Goal: Task Accomplishment & Management: Use online tool/utility

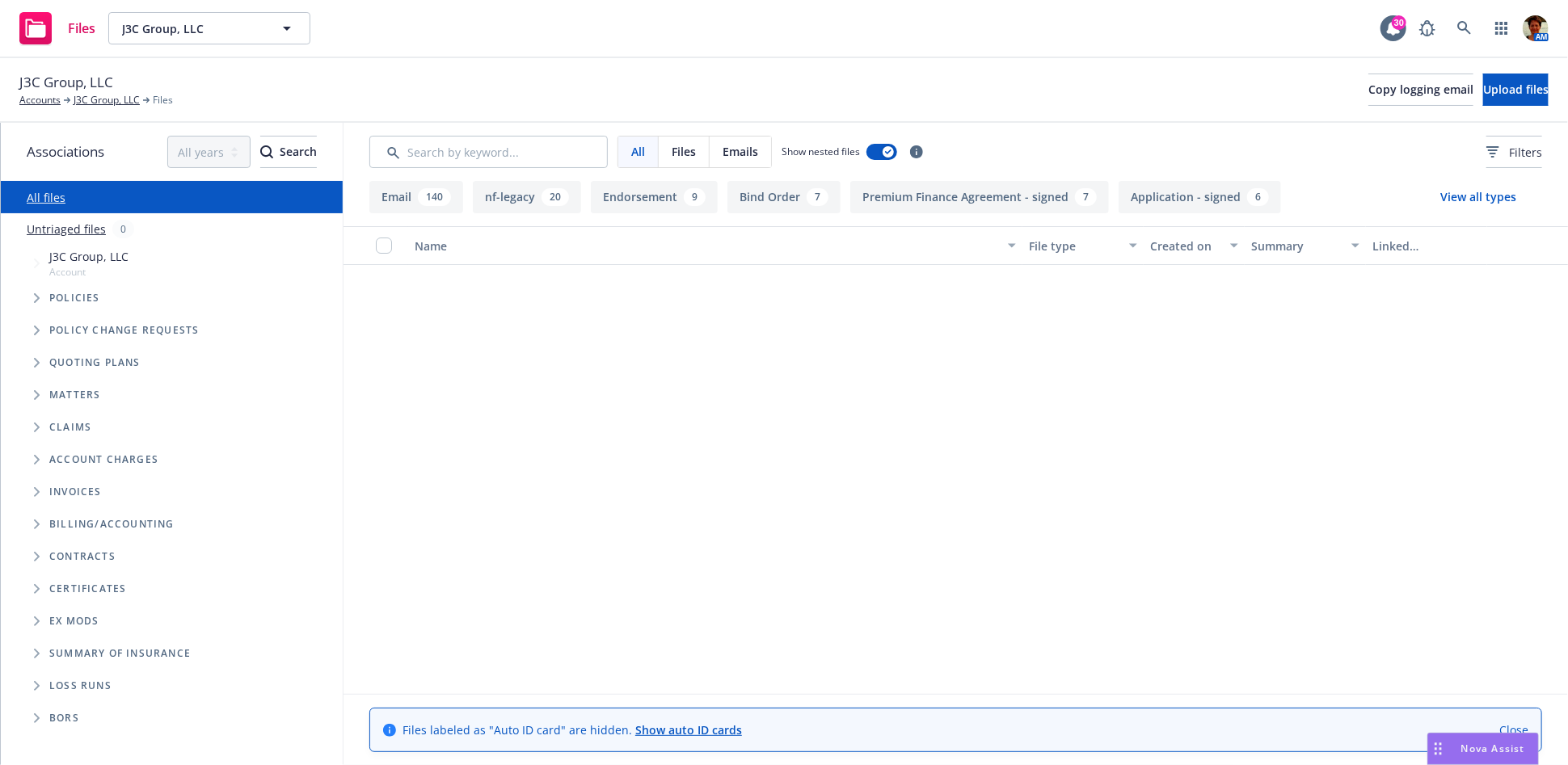
scroll to position [4220, 0]
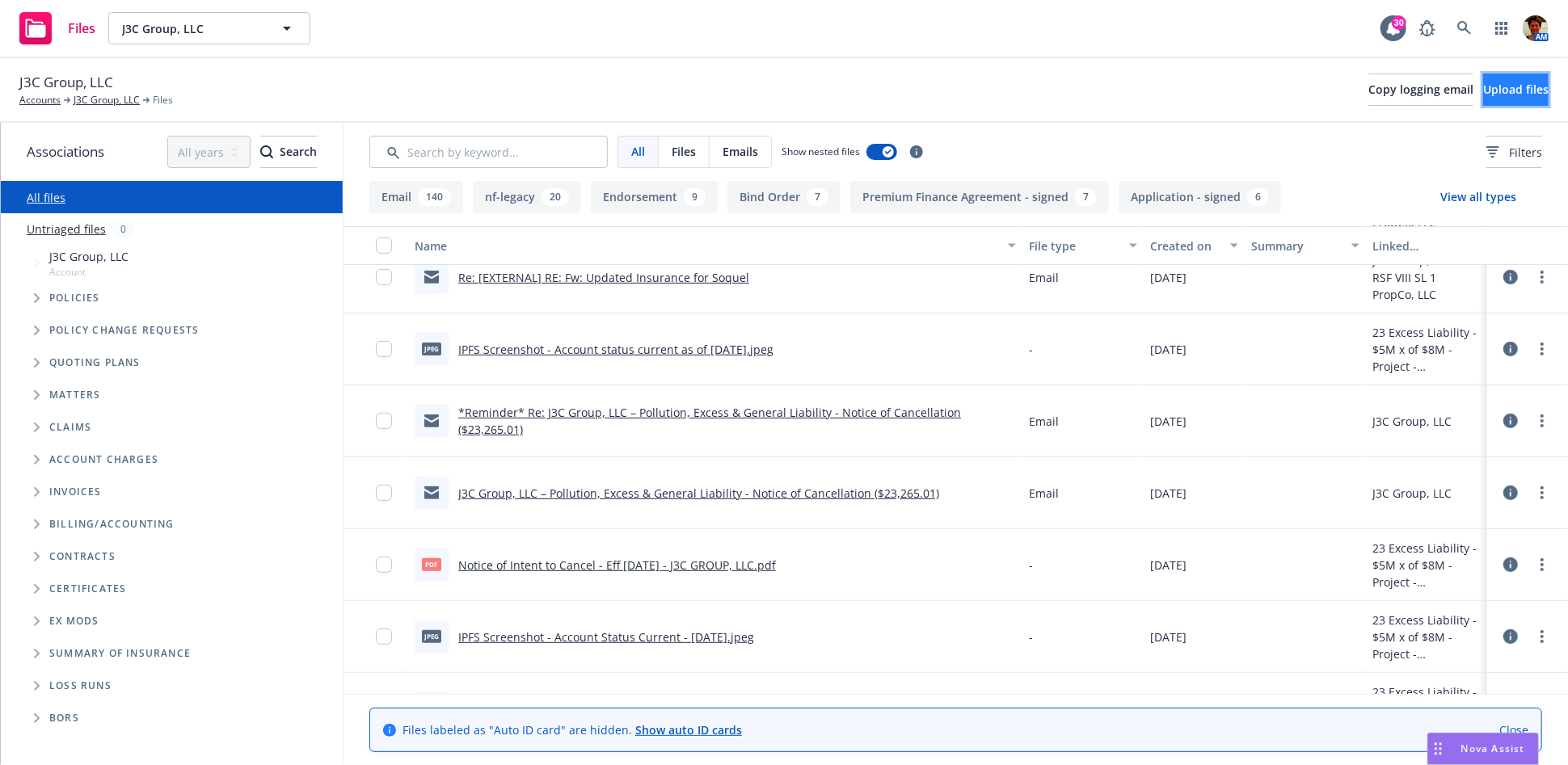
click at [1483, 86] on span "Upload files" at bounding box center [1516, 89] width 66 height 15
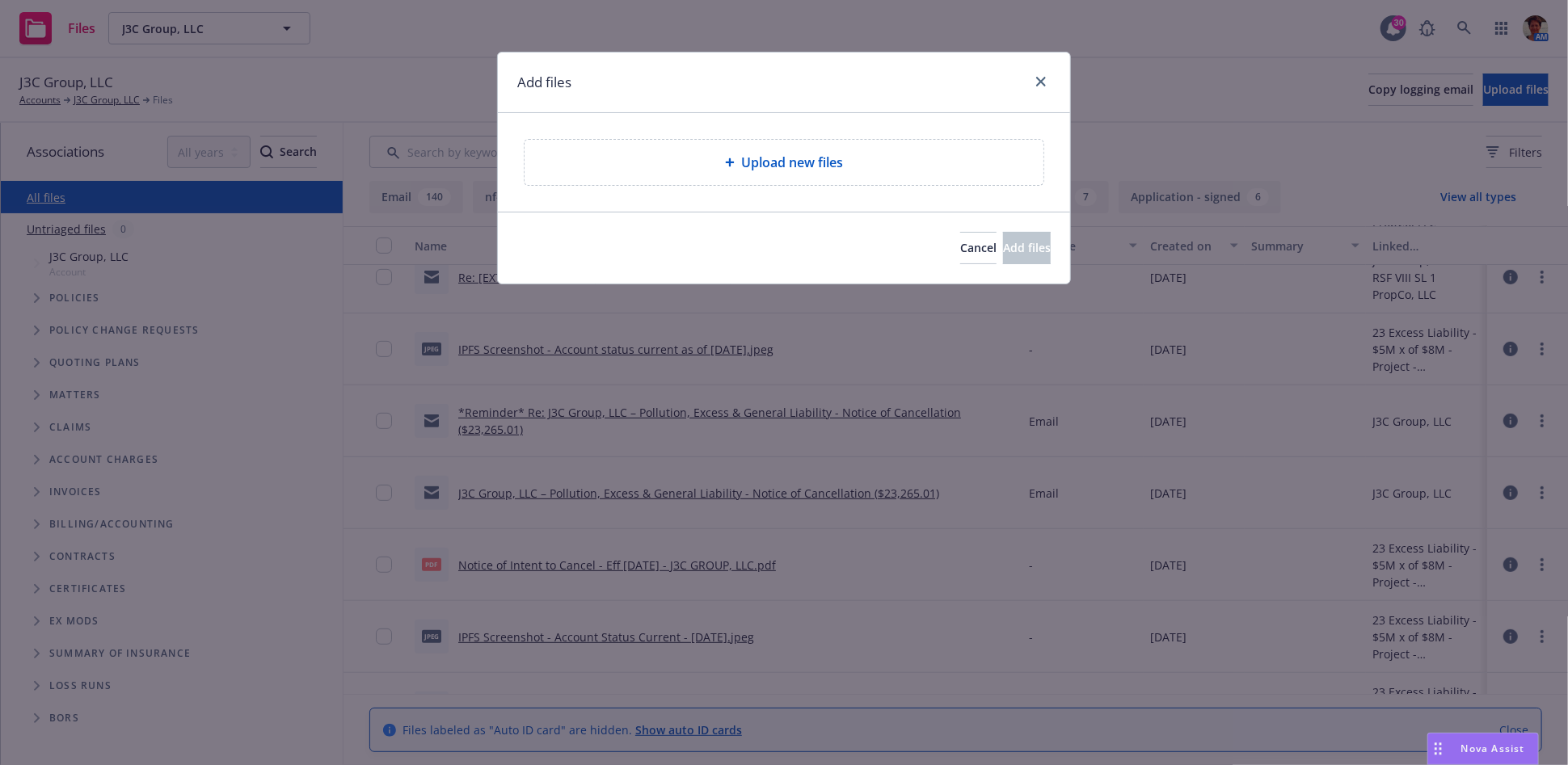
click at [751, 163] on span "Upload new files" at bounding box center [792, 161] width 102 height 19
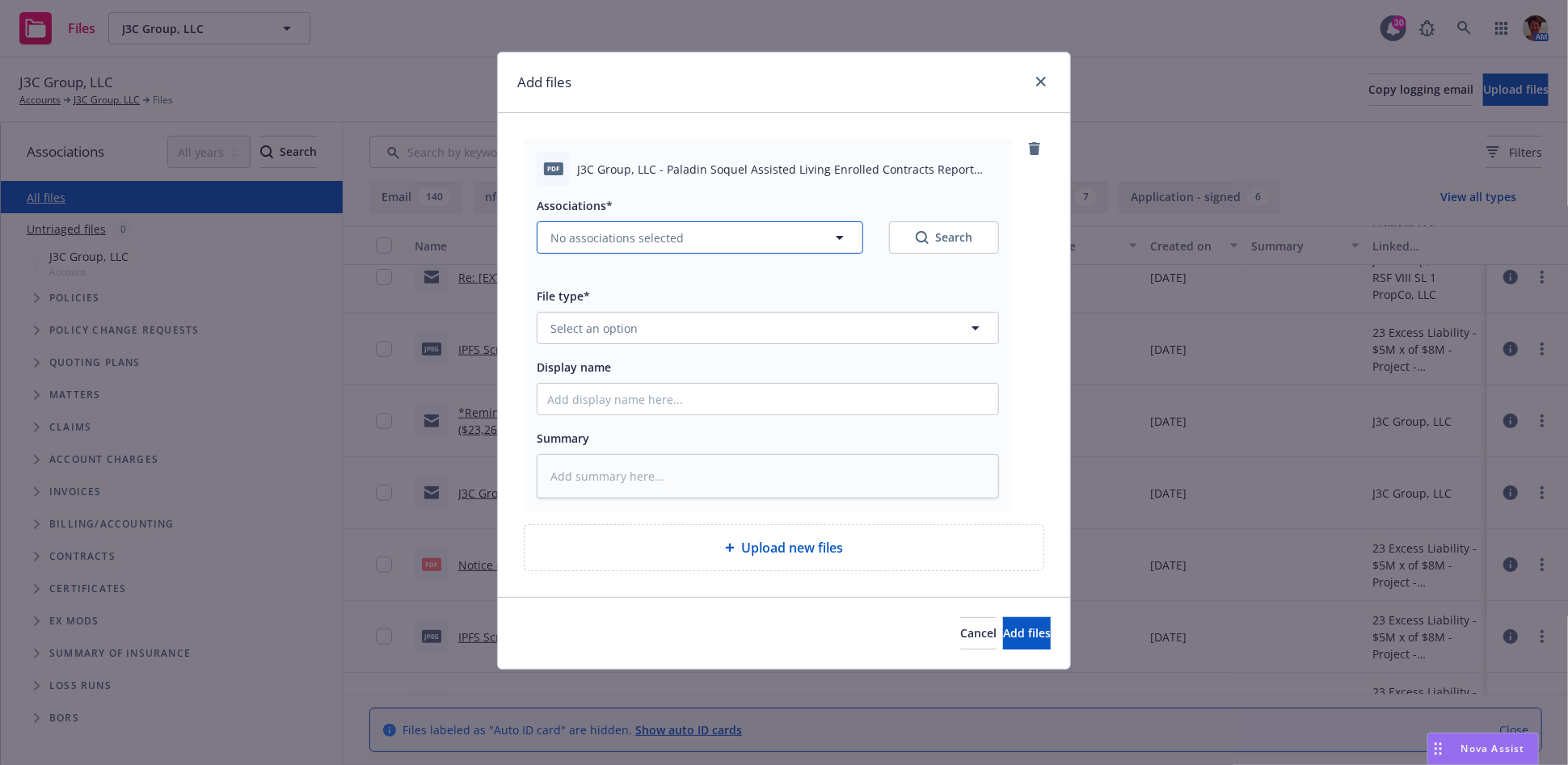
click at [608, 233] on span "No associations selected" at bounding box center [617, 238] width 133 height 17
type textarea "x"
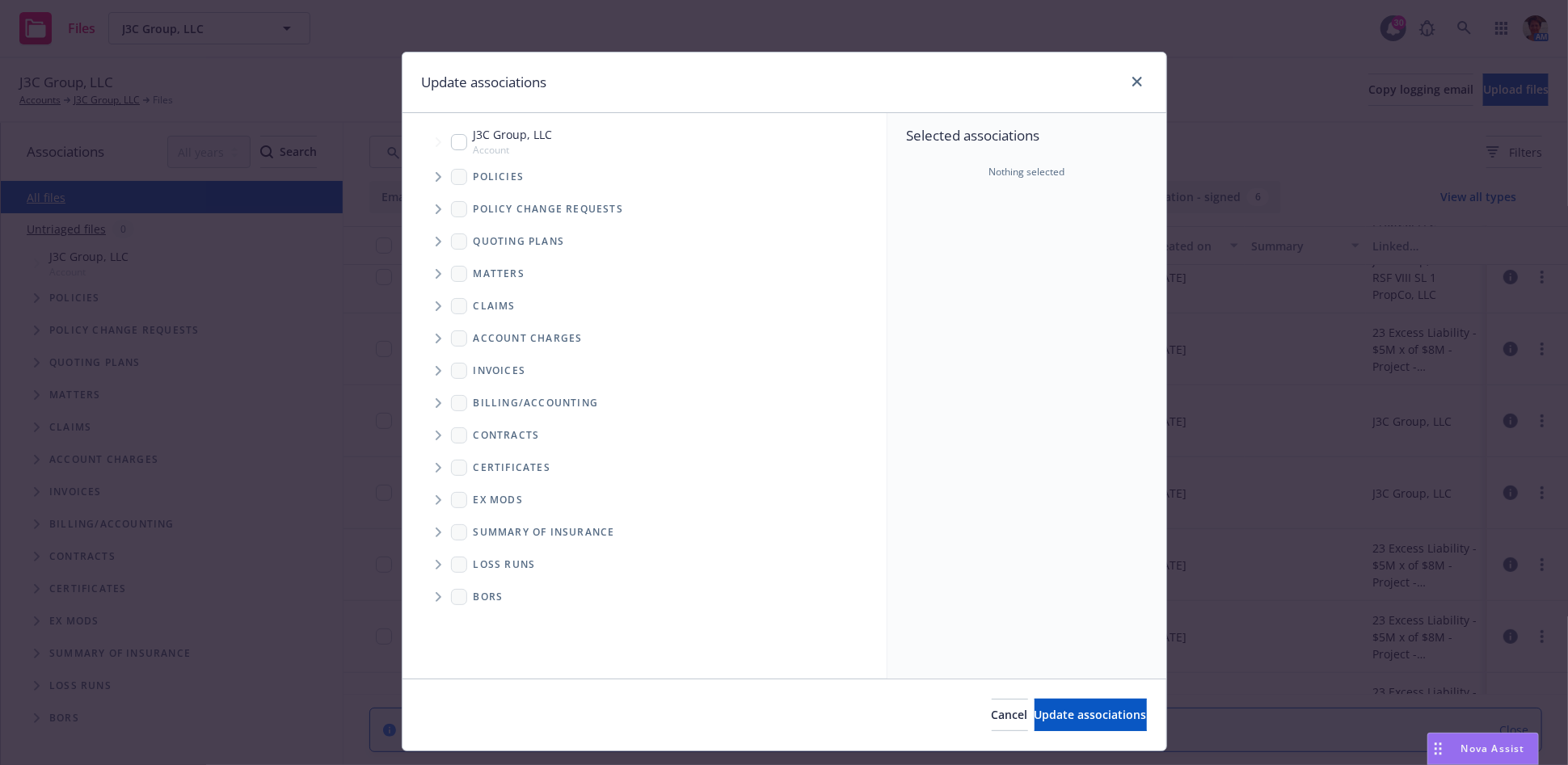
drag, startPoint x: 453, startPoint y: 144, endPoint x: 540, endPoint y: 207, distance: 107.4
click at [455, 145] on input "Tree Example" at bounding box center [459, 142] width 16 height 16
checkbox input "true"
drag, startPoint x: 1116, startPoint y: 713, endPoint x: 1086, endPoint y: 693, distance: 36.1
click at [1108, 708] on button "Update associations" at bounding box center [1091, 715] width 112 height 32
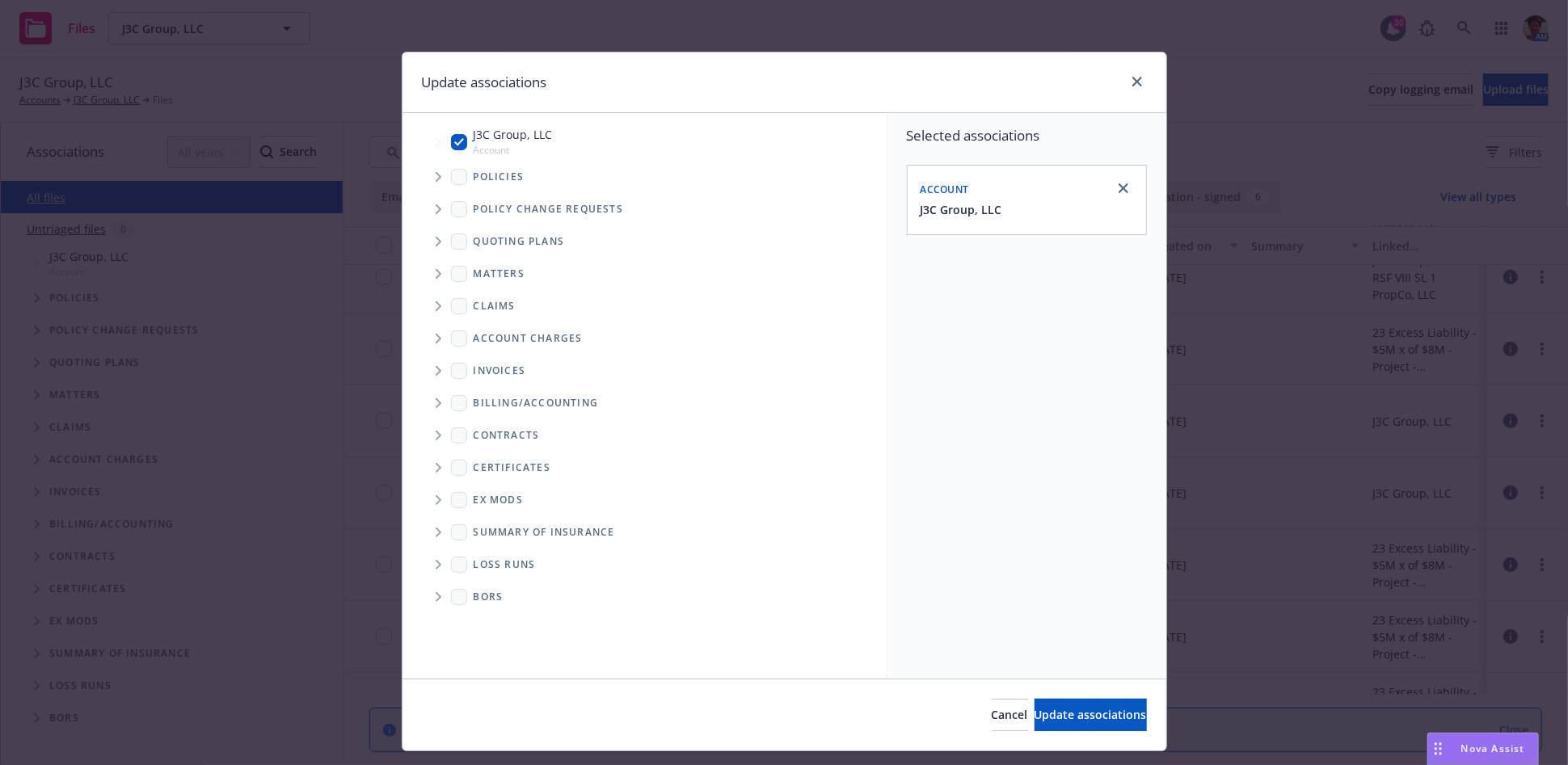
type textarea "x"
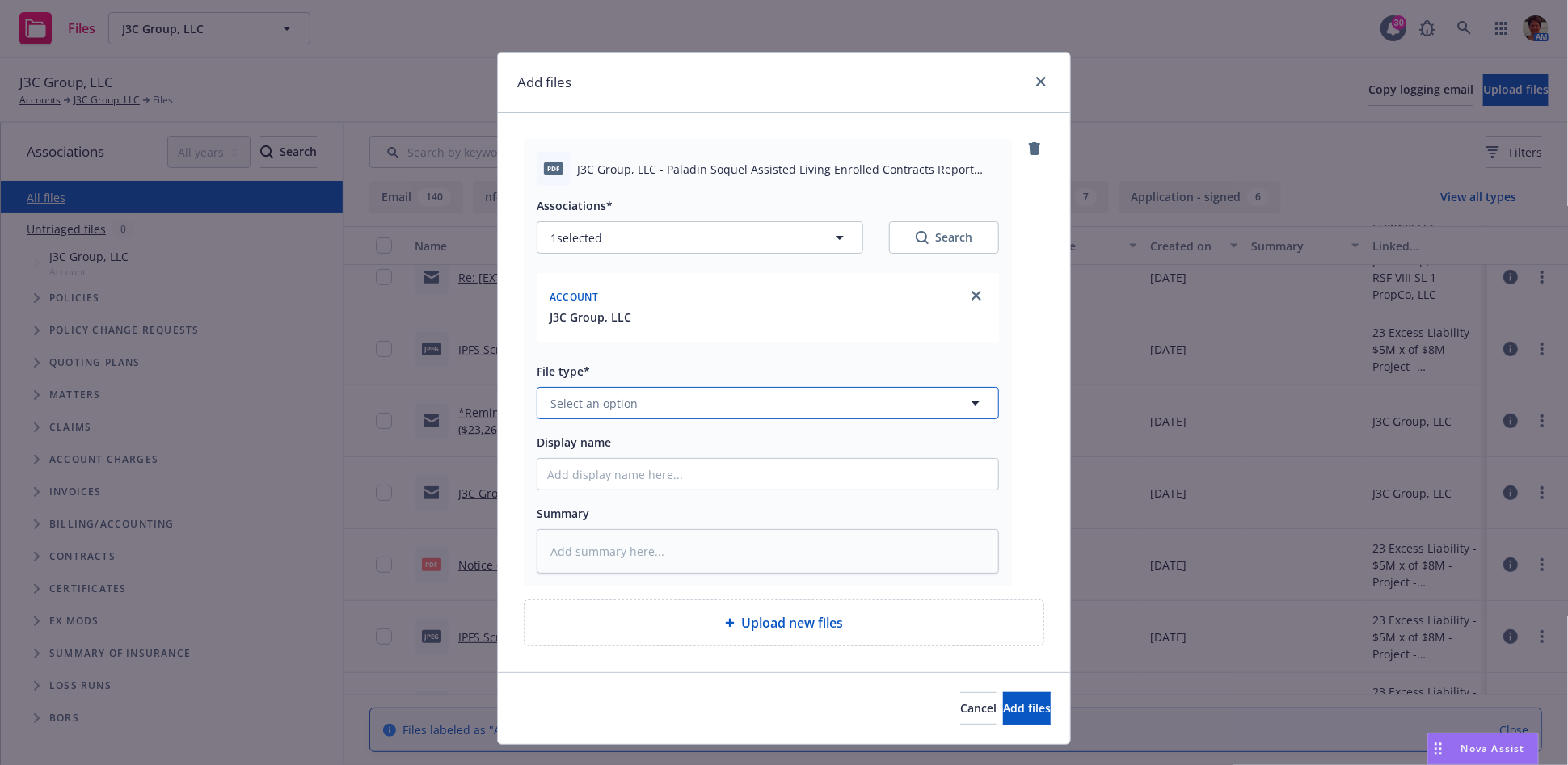
click at [616, 402] on span "Select an option" at bounding box center [594, 404] width 87 height 17
type input "Other"
click at [608, 454] on div "Other" at bounding box center [768, 449] width 441 height 23
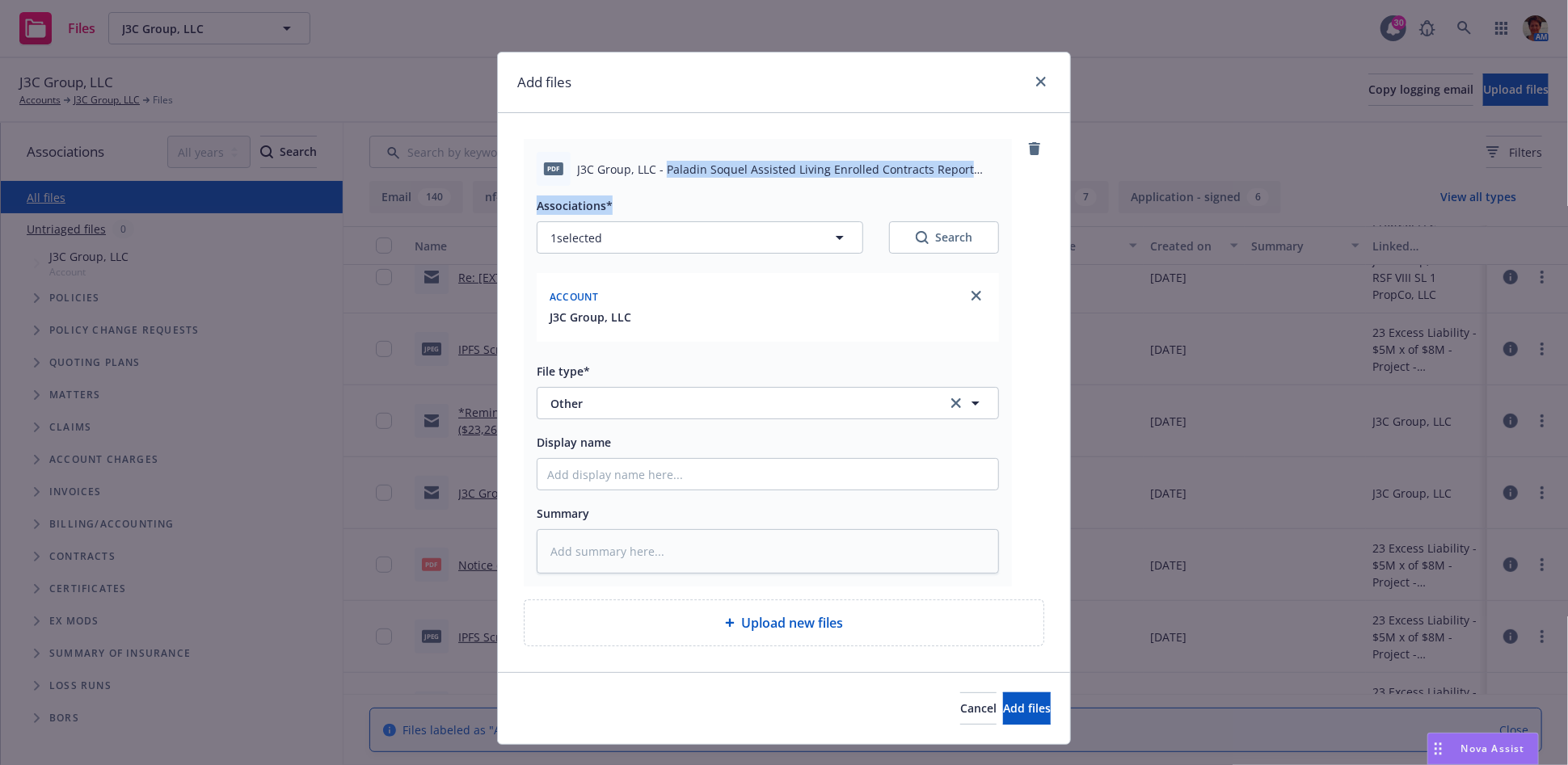
drag, startPoint x: 659, startPoint y: 170, endPoint x: 951, endPoint y: 191, distance: 292.8
click at [951, 191] on div "pdf J3C Group, LLC - Paladin Soquel Assisted Living Enrolled Contracts Report […" at bounding box center [768, 363] width 488 height 448
copy div "Paladin Soquel Assisted Living Enrolled Contracts Report [DATE].pdf Association…"
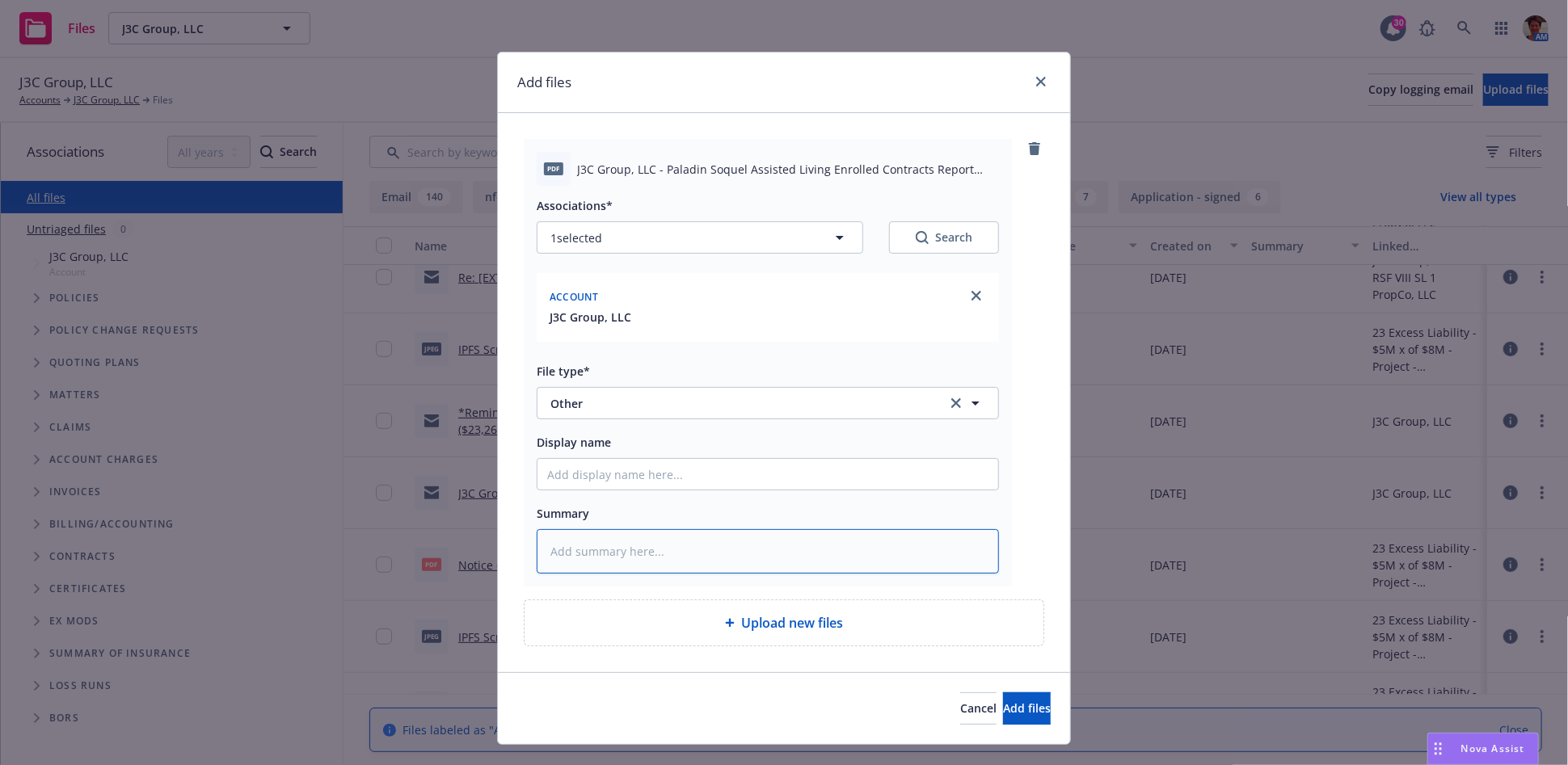
click at [702, 566] on textarea at bounding box center [768, 551] width 462 height 44
paste textarea "Paladin Soquel Assisted Living Enrolled Contracts Report [DATE].pdf Association…"
type textarea "x"
type textarea "Paladin Soquel Assisted Living Enrolled Contracts Report [DATE].pdf Association…"
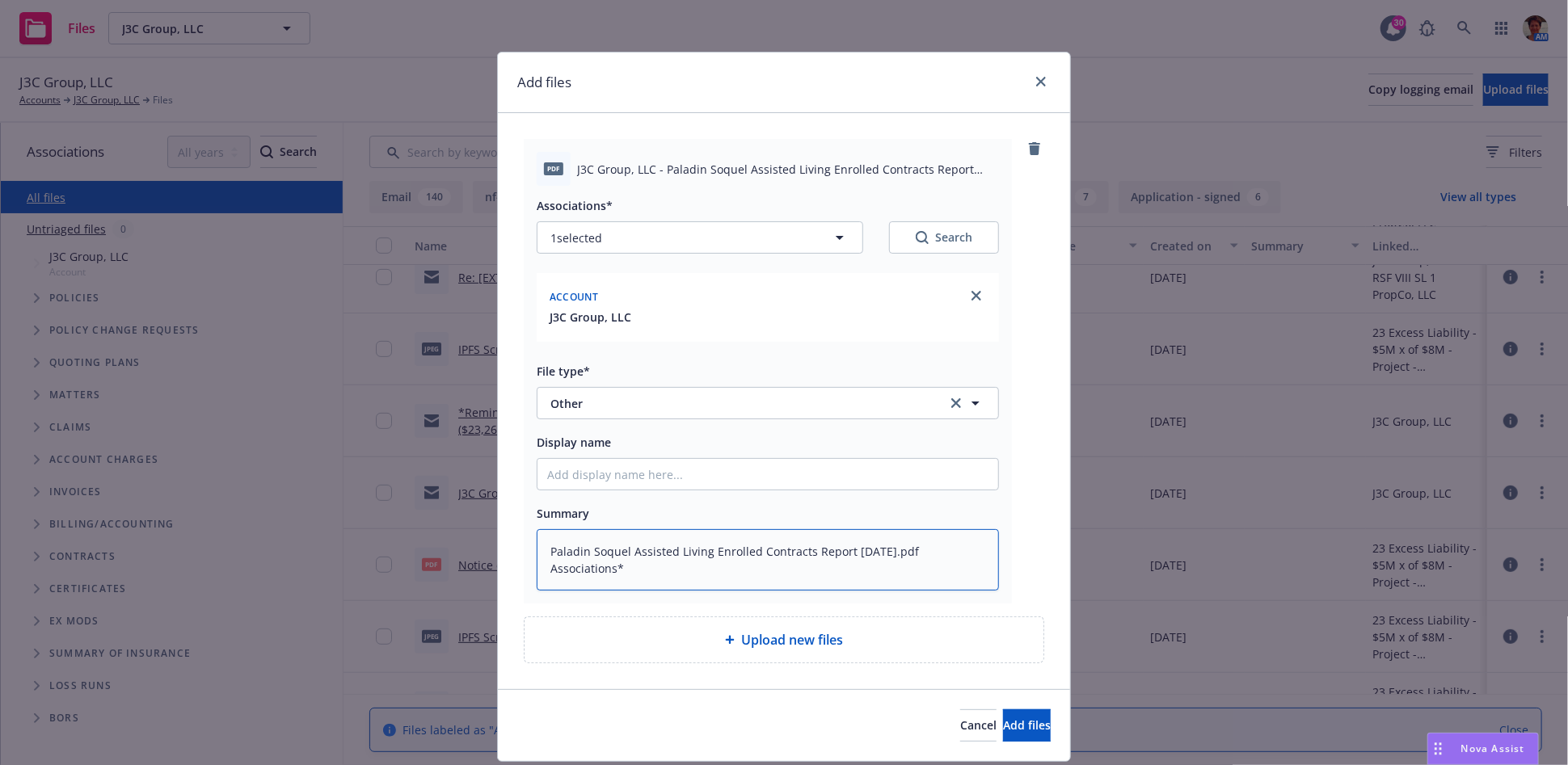
type textarea "x"
type textarea "Paladin Soquel Assisted Living Enrolled Contracts Report [DATE].pdf Associations"
type textarea "x"
type textarea "Paladin Soquel Assisted Living Enrolled Contracts Report [DATE].pdf Association"
type textarea "x"
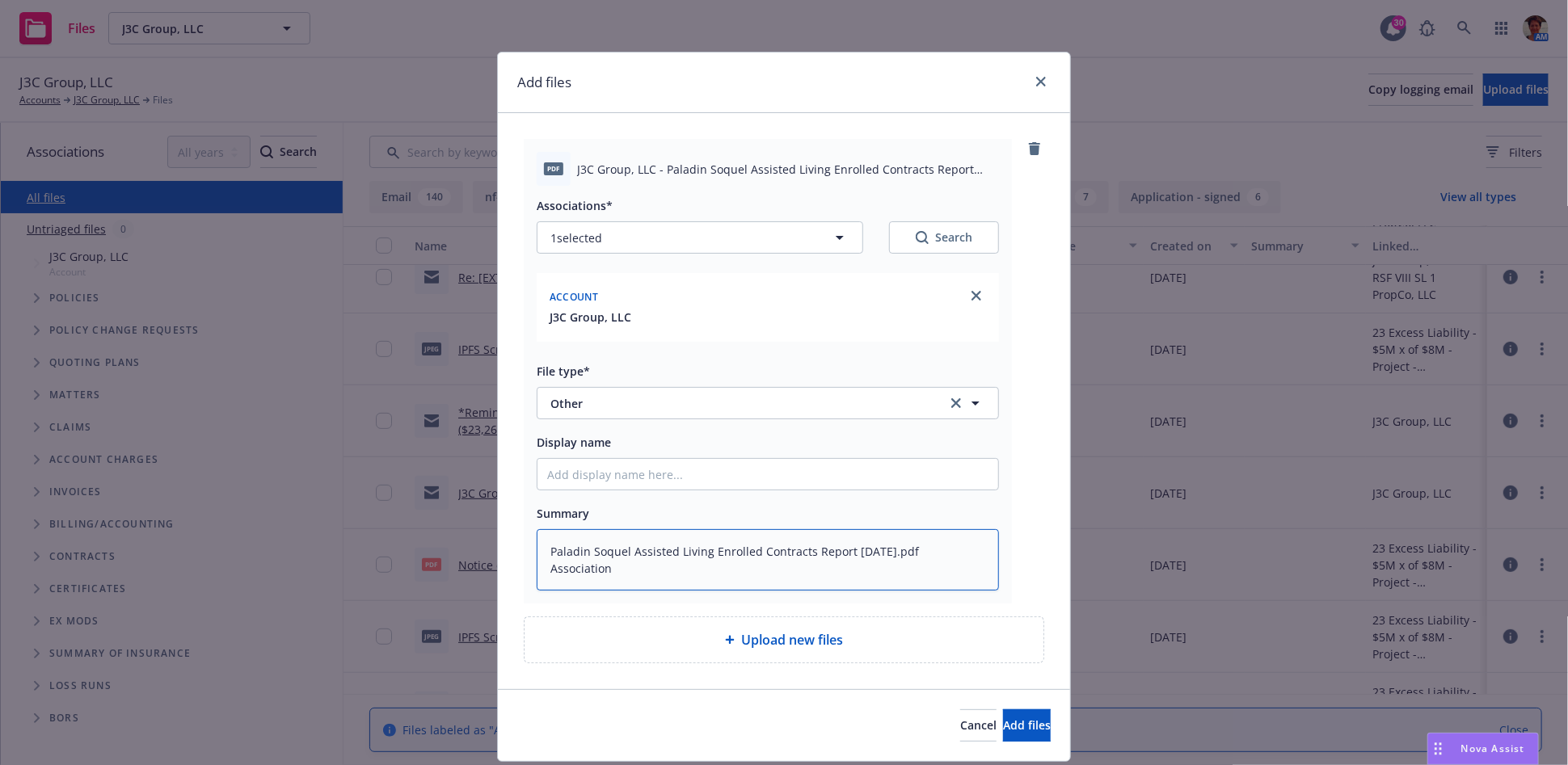
type textarea "Paladin Soquel Assisted Living Enrolled Contracts Report [DATE].pdf Associatio"
type textarea "x"
type textarea "Paladin Soquel Assisted Living Enrolled Contracts Report [DATE].pdf Associati"
type textarea "x"
type textarea "Paladin Soquel Assisted Living Enrolled Contracts Report [DATE].pdf Associat"
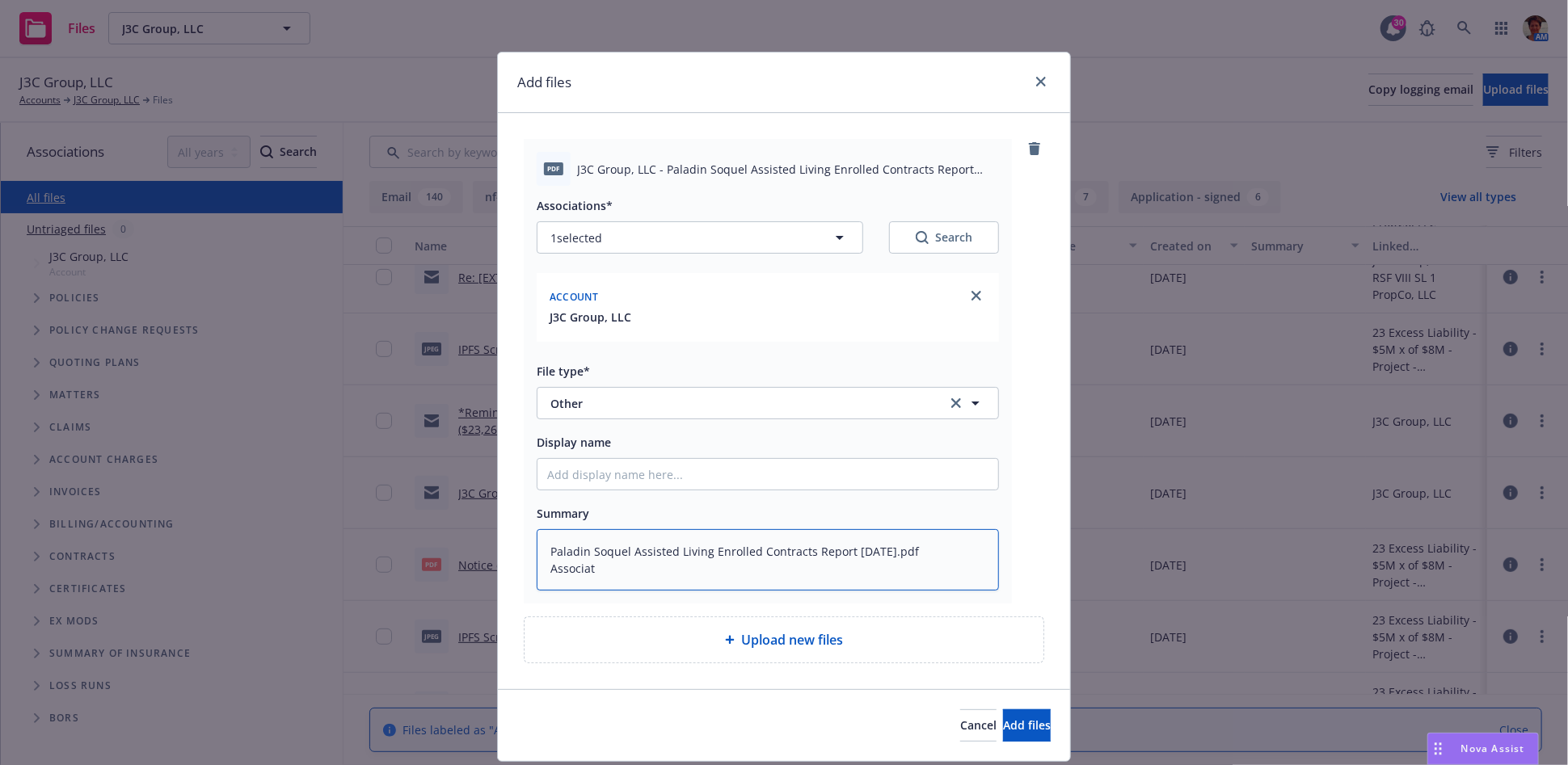
type textarea "x"
type textarea "Paladin Soquel Assisted Living Enrolled Contracts Report [DATE].pdf Associ"
type textarea "x"
type textarea "Paladin Soquel Assisted Living Enrolled Contracts Report [DATE].pdf Assoc"
type textarea "x"
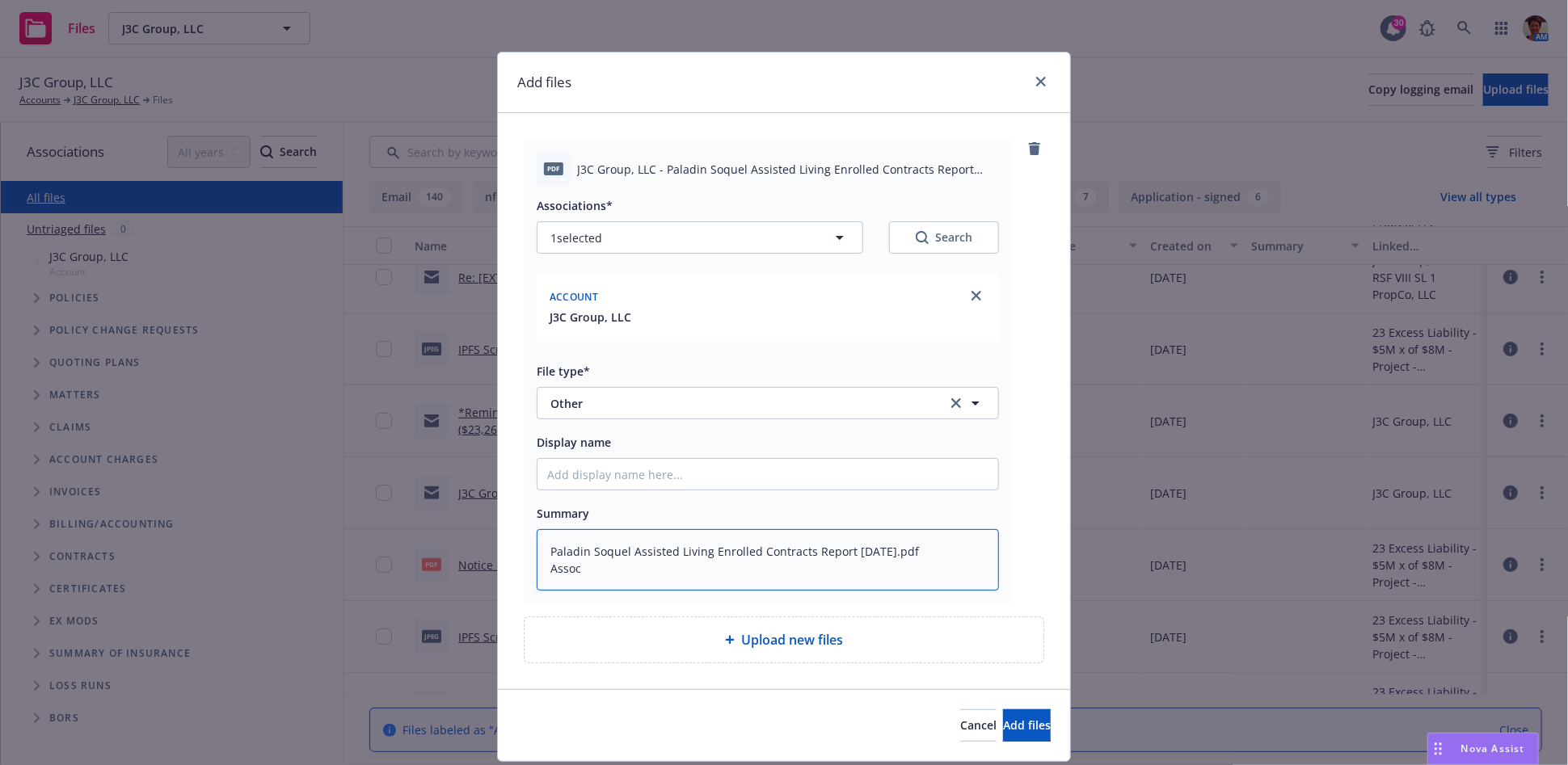
type textarea "Paladin Soquel Assisted Living Enrolled Contracts Report [DATE].pdf Asso"
type textarea "x"
type textarea "Paladin Soquel Assisted Living Enrolled Contracts Report [DATE].pdf Ass"
type textarea "x"
type textarea "Paladin Soquel Assisted Living Enrolled Contracts Report [DATE].pdf As"
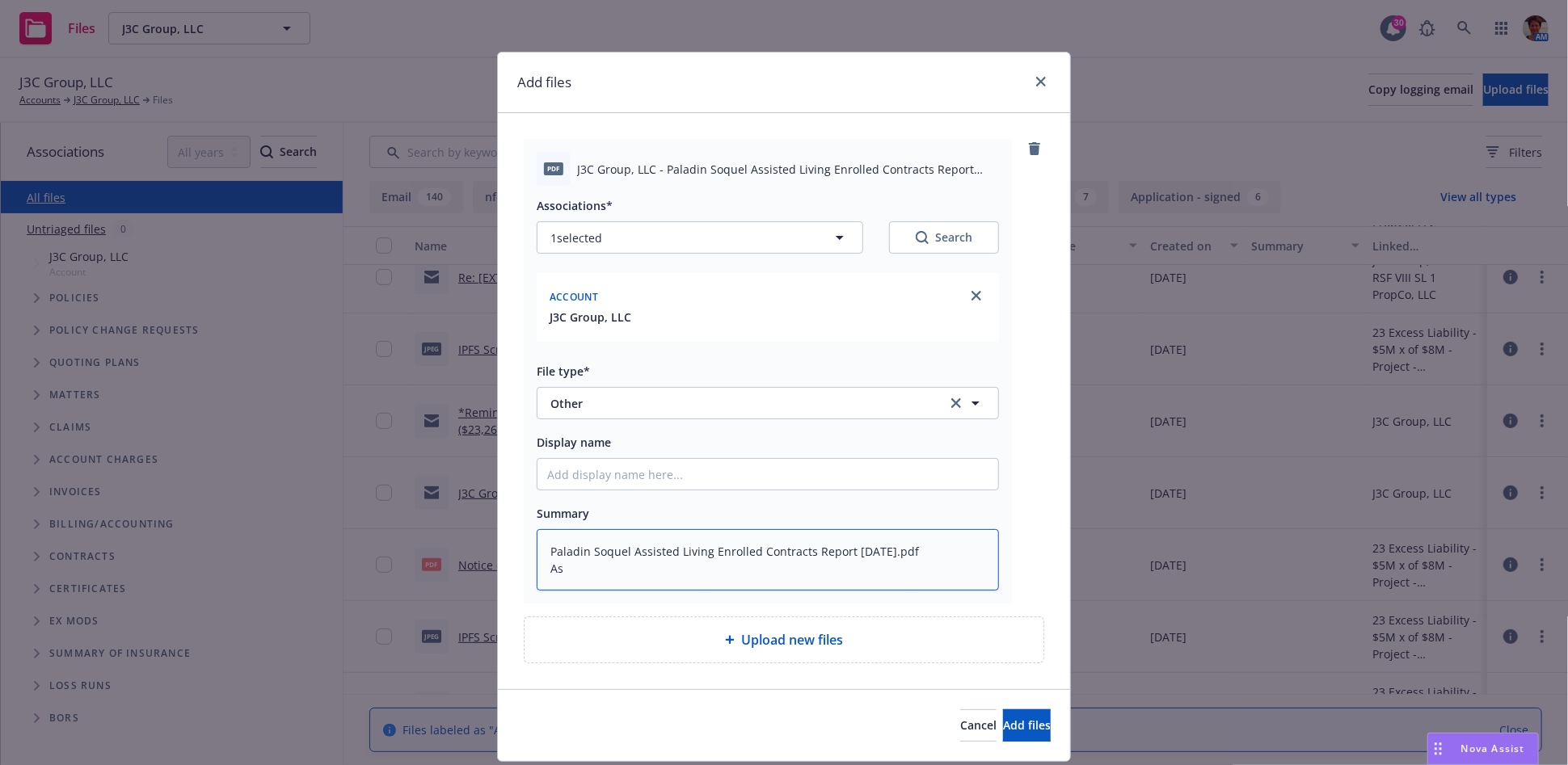
type textarea "x"
type textarea "Paladin Soquel Assisted Living Enrolled Contracts Report [DATE].pdf A"
type textarea "x"
type textarea "Paladin Soquel Assisted Living Enrolled Contracts Report [DATE].pdf"
type textarea "x"
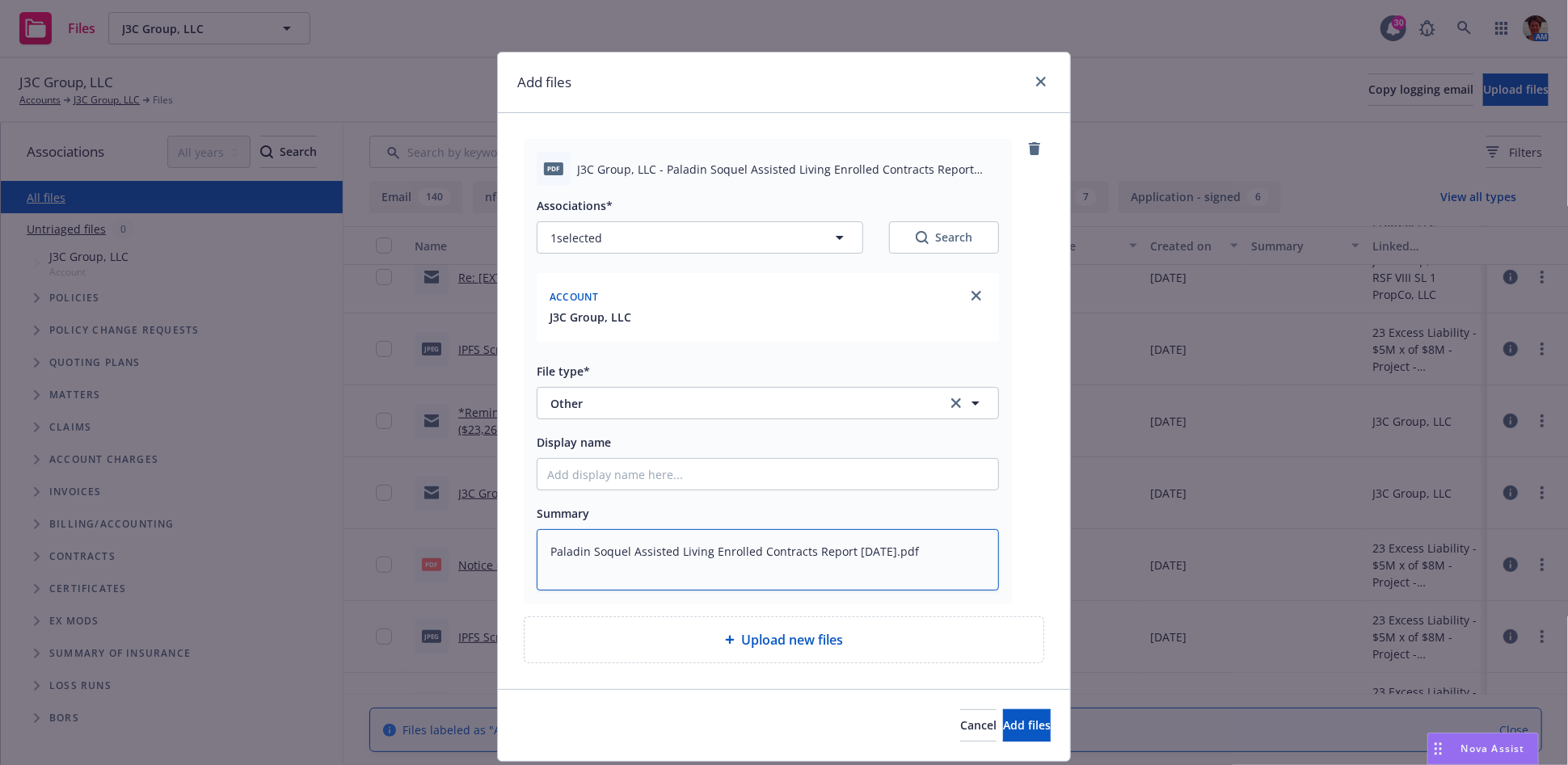
type textarea "Paladin Soquel Assisted Living Enrolled Contracts Report [DATE].pdf"
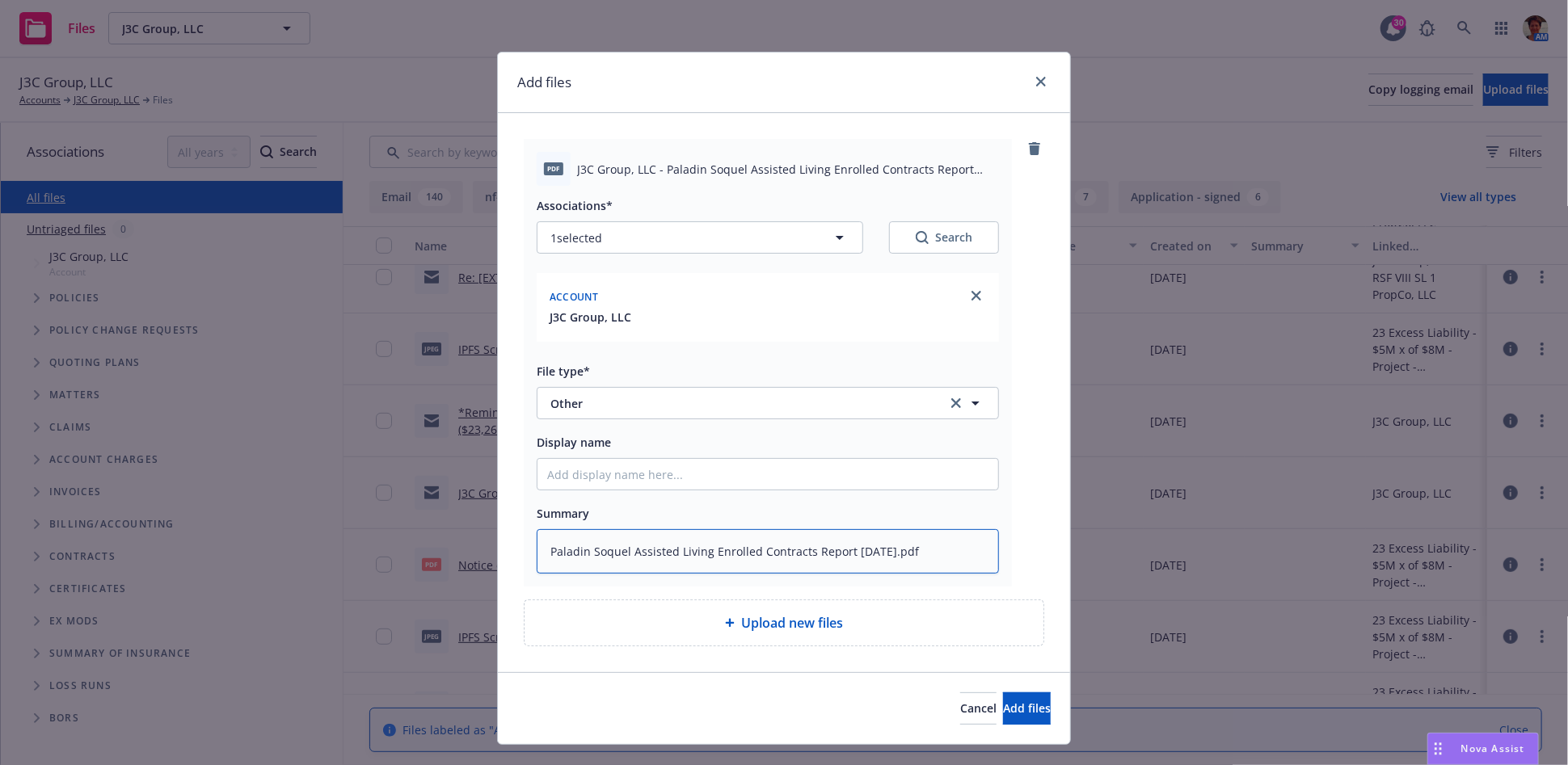
type textarea "x"
type textarea "Paladin Soquel Assisted Living Enrolled Contracts Report [DATE].pd"
type textarea "x"
type textarea "Paladin Soquel Assisted Living Enrolled Contracts Report [DATE].p"
type textarea "x"
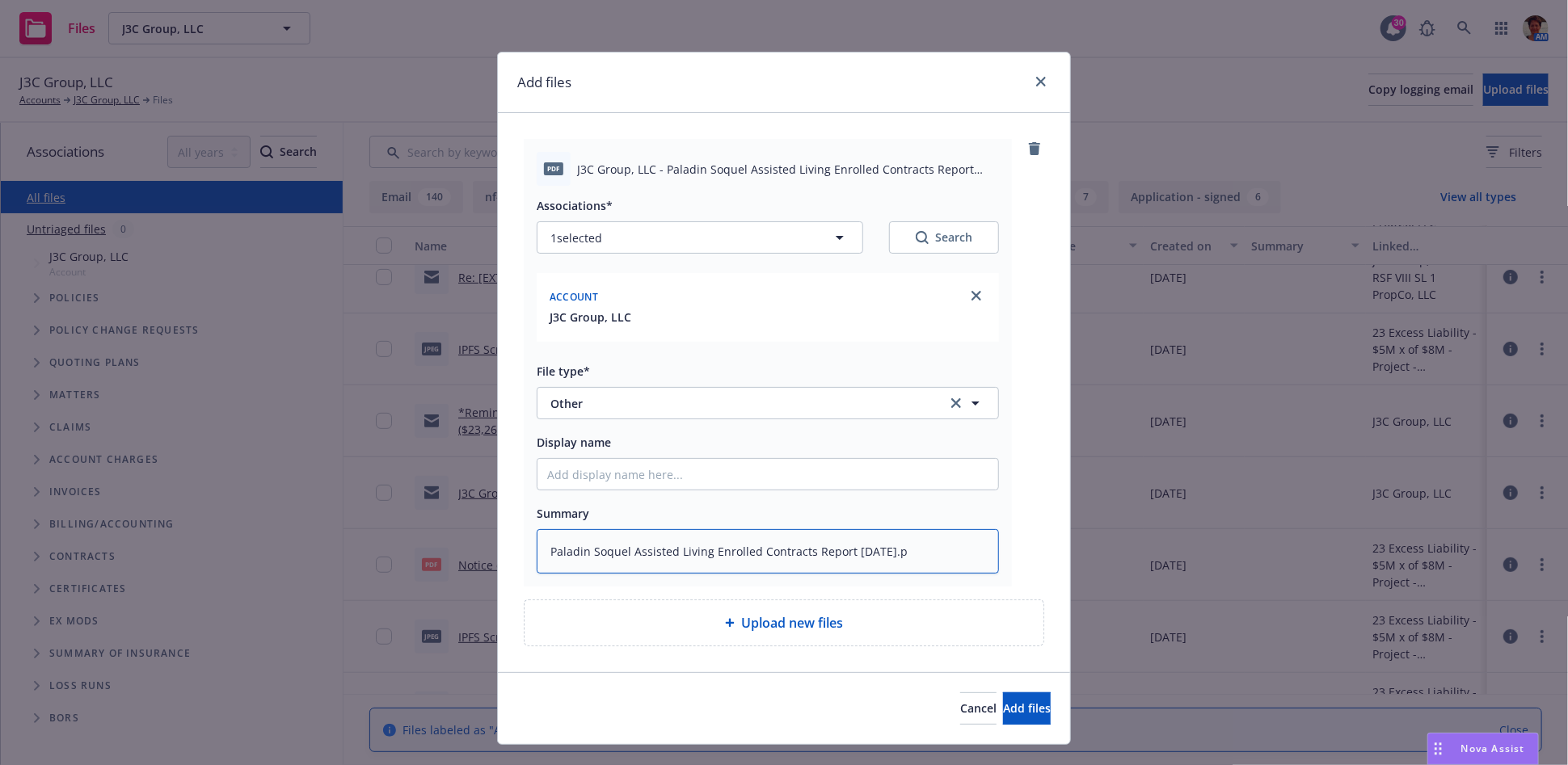
type textarea "Paladin Soquel Assisted Living Enrolled Contracts Report [DATE]."
type textarea "x"
type textarea "Paladin Soquel Assisted Living Enrolled Contracts Report [DATE]"
click at [693, 482] on input "Display name" at bounding box center [768, 474] width 460 height 31
paste input "Paladin Soquel Assisted Living Enrolled Contracts Report [DATE].pdf Association…"
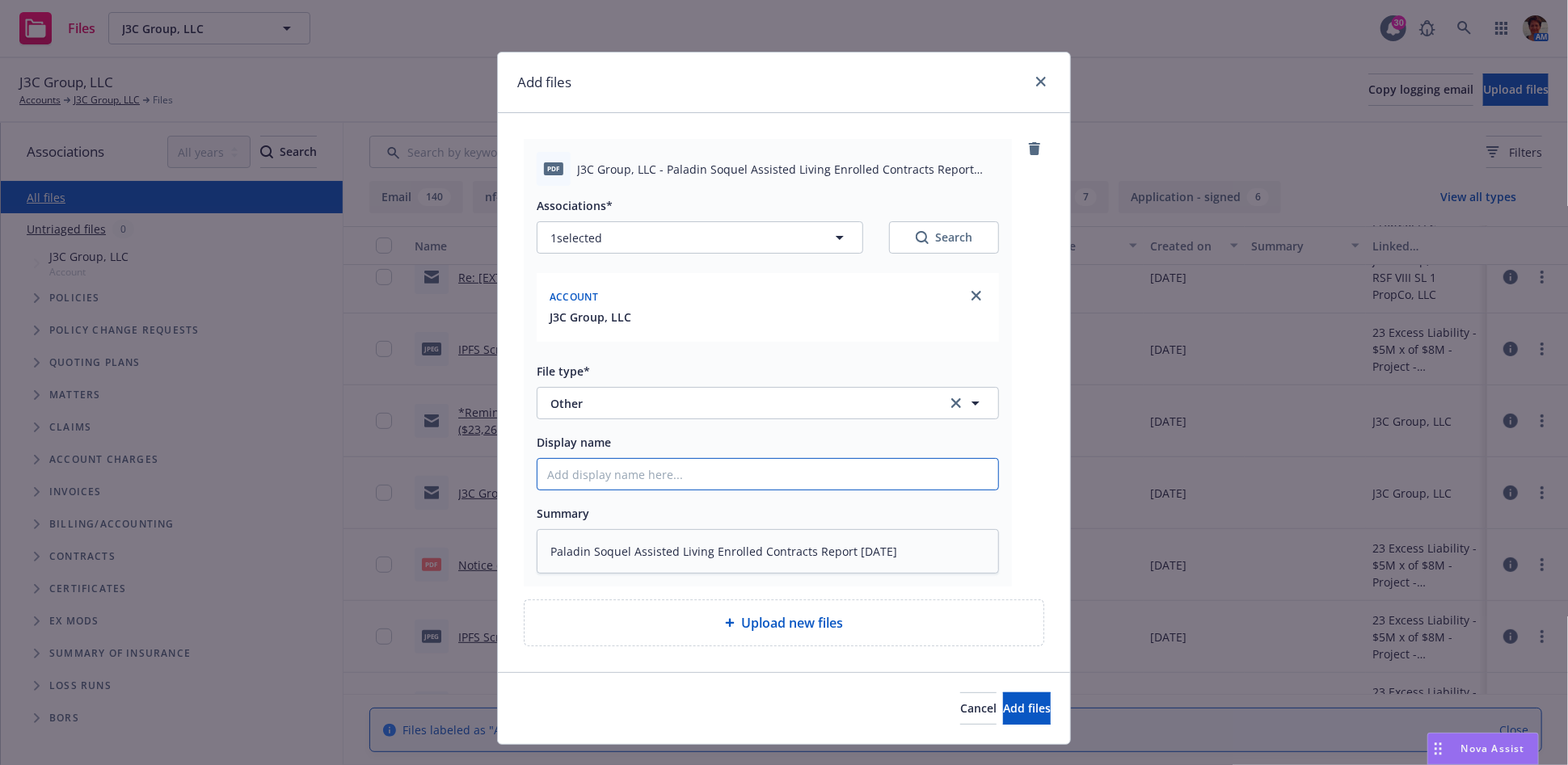
type textarea "x"
type input "Paladin Soquel Assisted Living Enrolled Contracts Report [DATE].pdf Association…"
type textarea "x"
type input "Paladin Soquel Assisted Living Enrolled Contracts Report [DATE].pdf Associations"
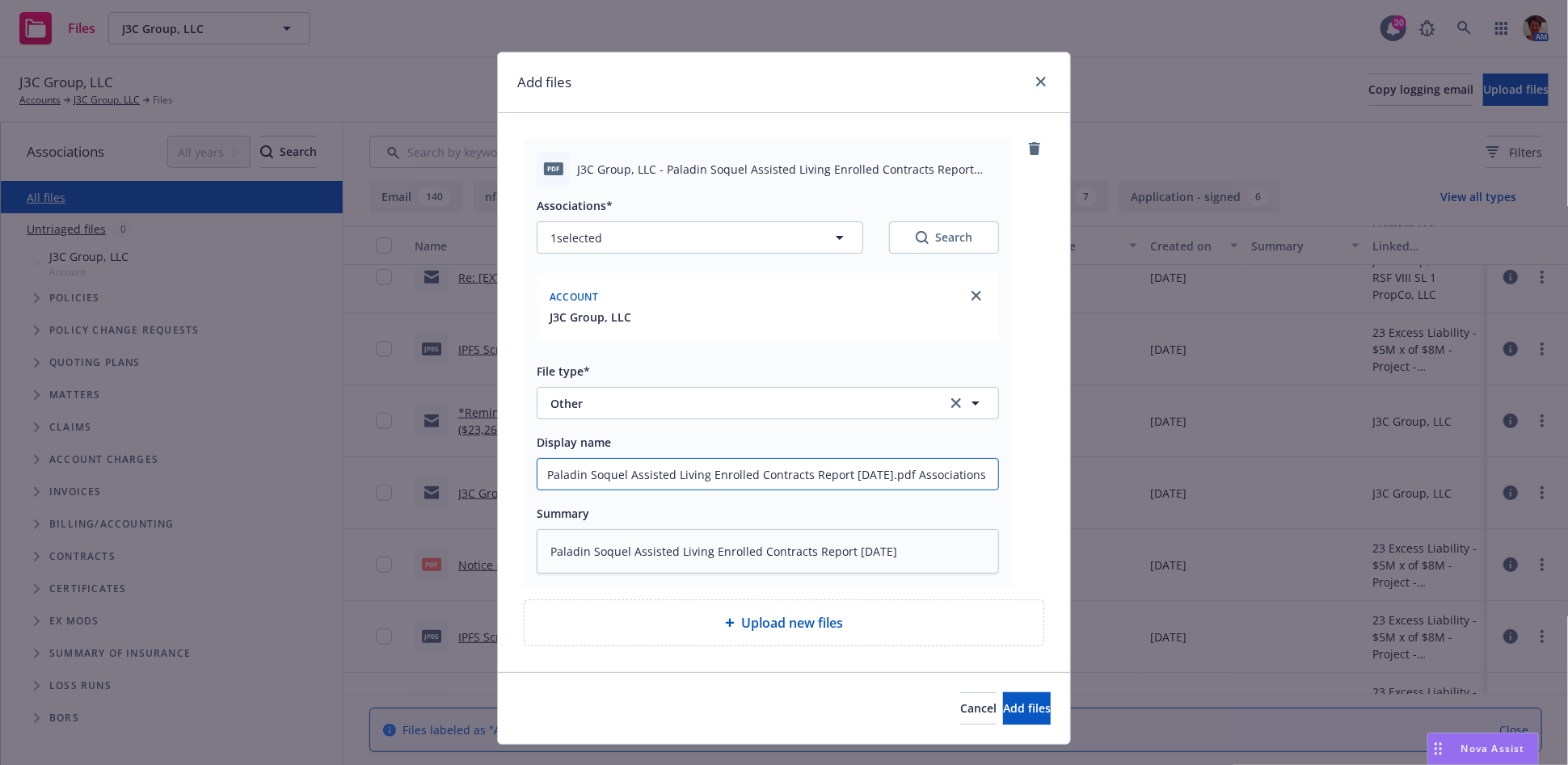
type textarea "x"
type input "Paladin Soquel Assisted Living Enrolled Contracts Report [DATE].pdf Association"
type textarea "x"
type input "Paladin Soquel Assisted Living Enrolled Contracts Report [DATE].pdf Associatio"
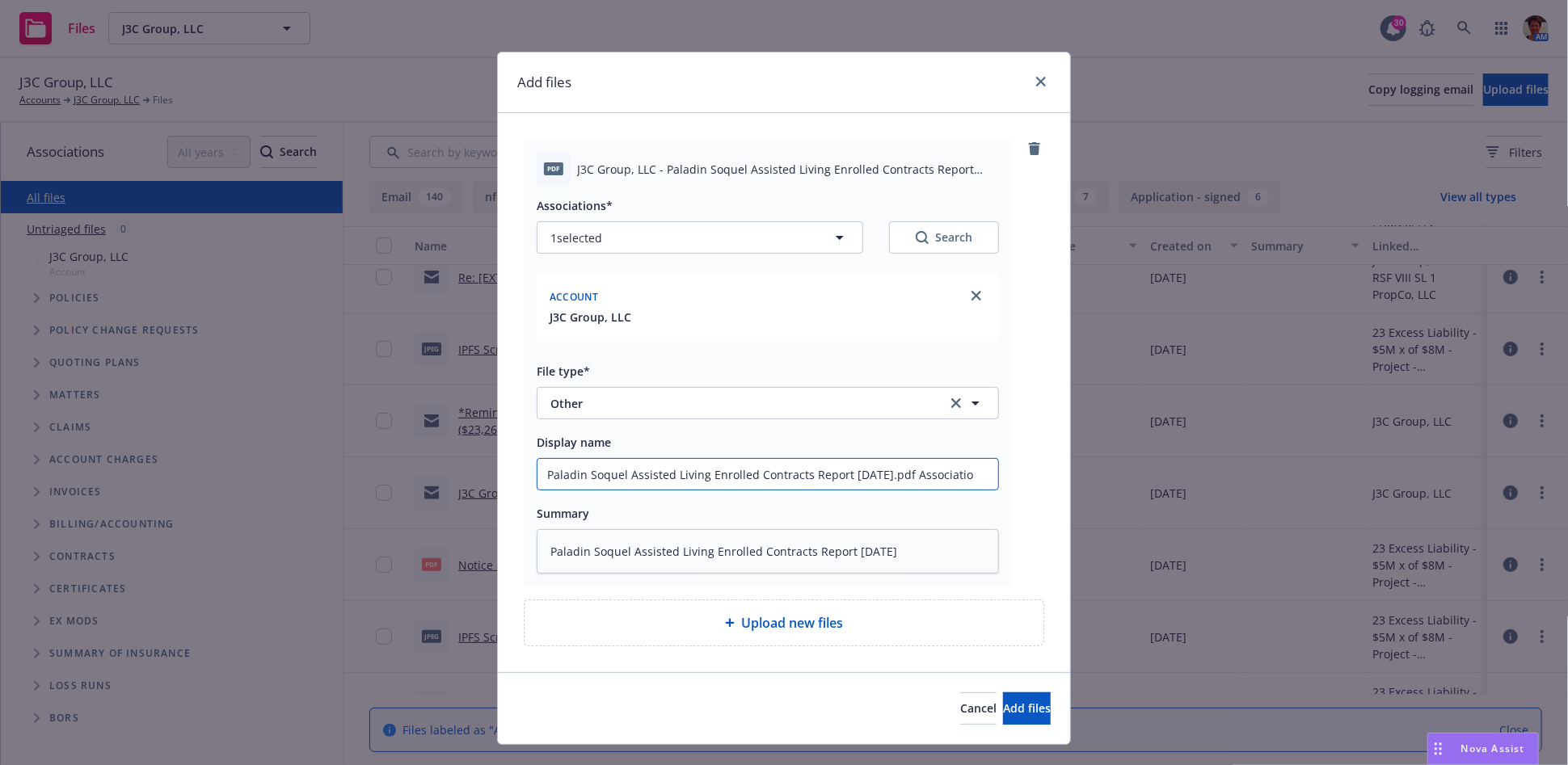
type textarea "x"
type input "Paladin Soquel Assisted Living Enrolled Contracts Report [DATE].pdf Associati"
type textarea "x"
type input "Paladin Soquel Assisted Living Enrolled Contracts Report [DATE].pdf Associat"
type textarea "x"
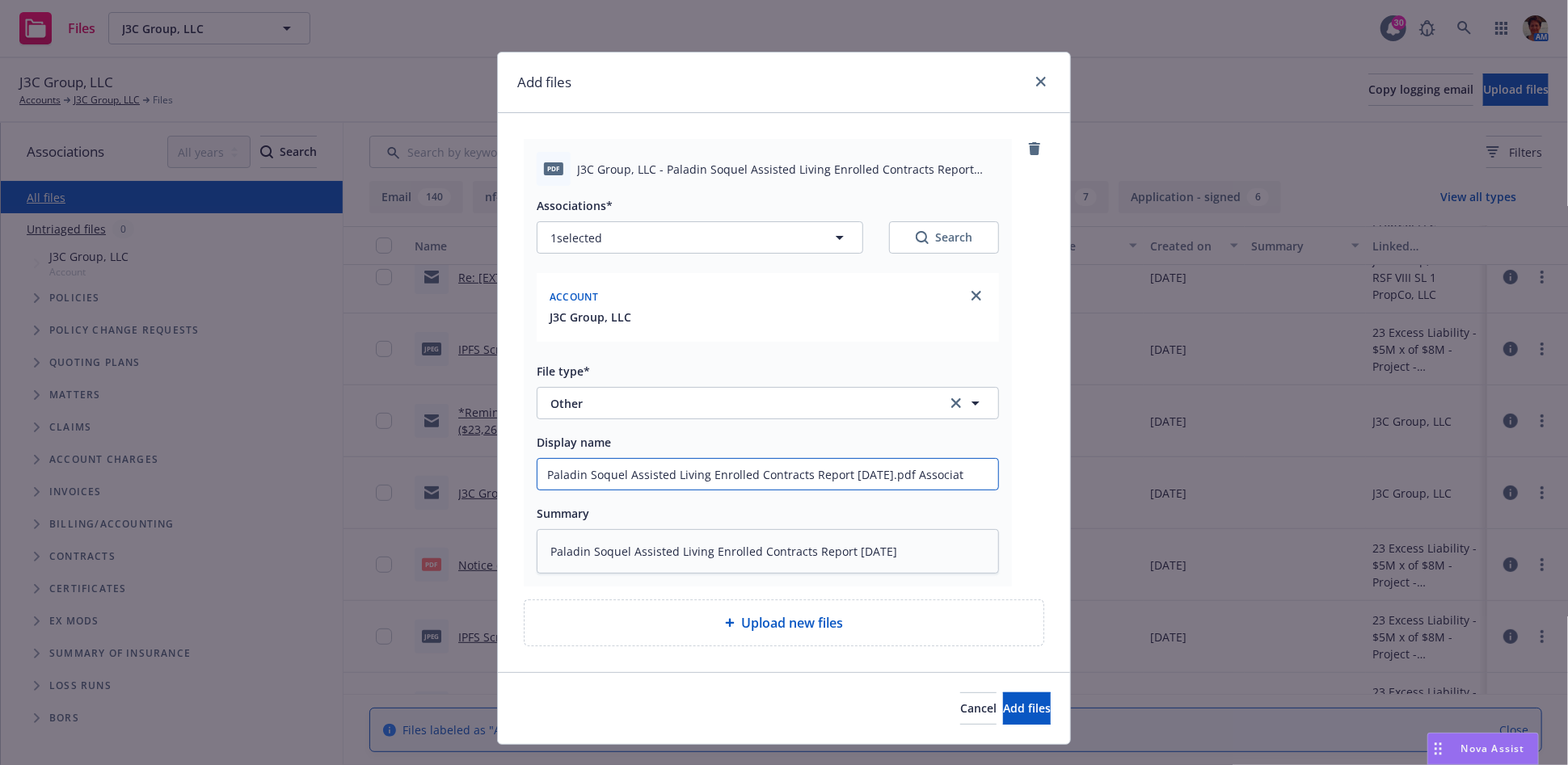
type input "Paladin Soquel Assisted Living Enrolled Contracts Report [DATE].pdf Associa"
type textarea "x"
type input "Paladin Soquel Assisted Living Enrolled Contracts Report [DATE].pdf Associ"
type textarea "x"
type input "Paladin Soquel Assisted Living Enrolled Contracts Report [DATE].pdf Assoc"
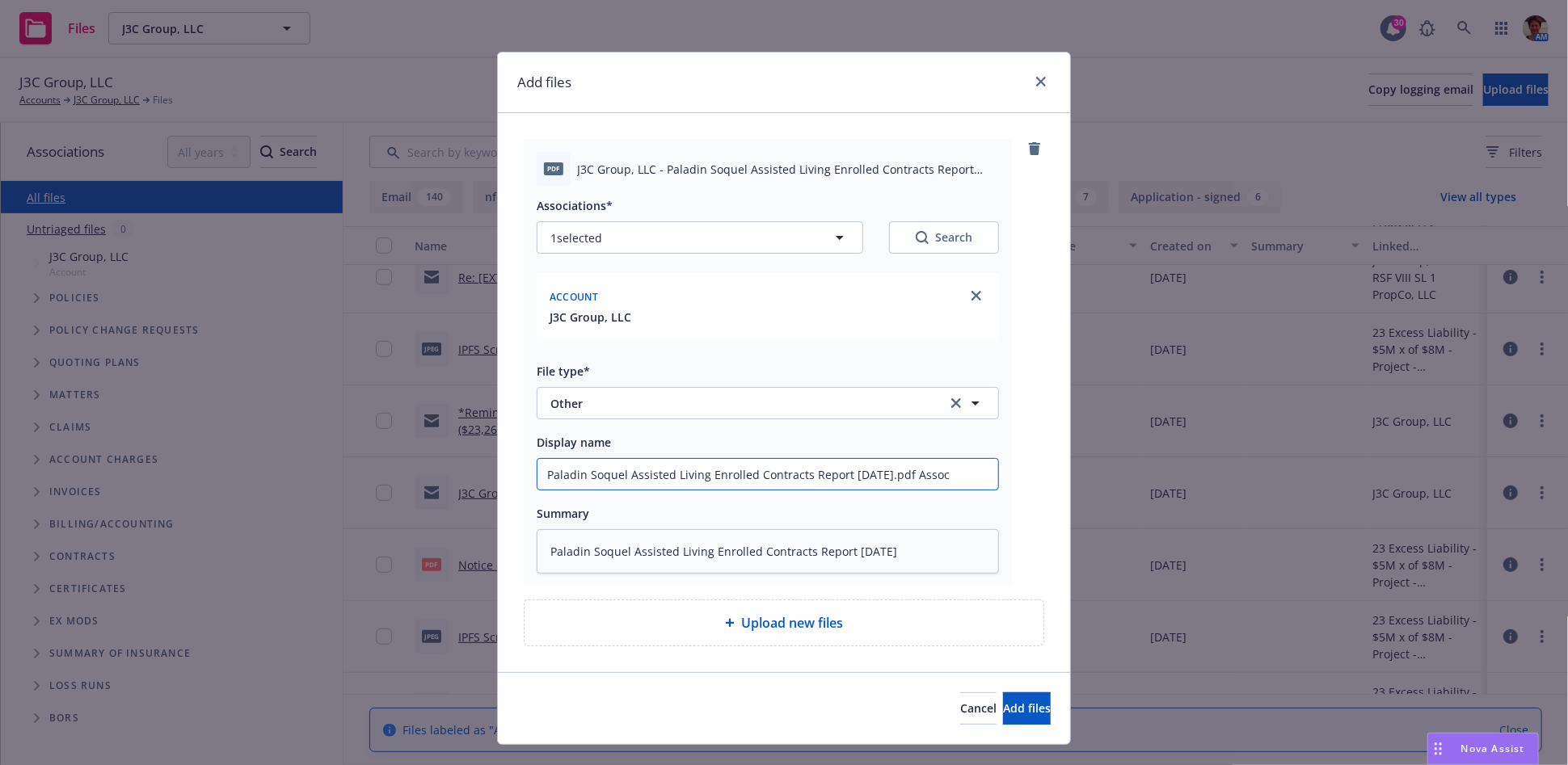
type textarea "x"
type input "Paladin Soquel Assisted Living Enrolled Contracts Report [DATE].pdf Asso"
type textarea "x"
type input "Paladin Soquel Assisted Living Enrolled Contracts Report [DATE].pdf Ass"
type textarea "x"
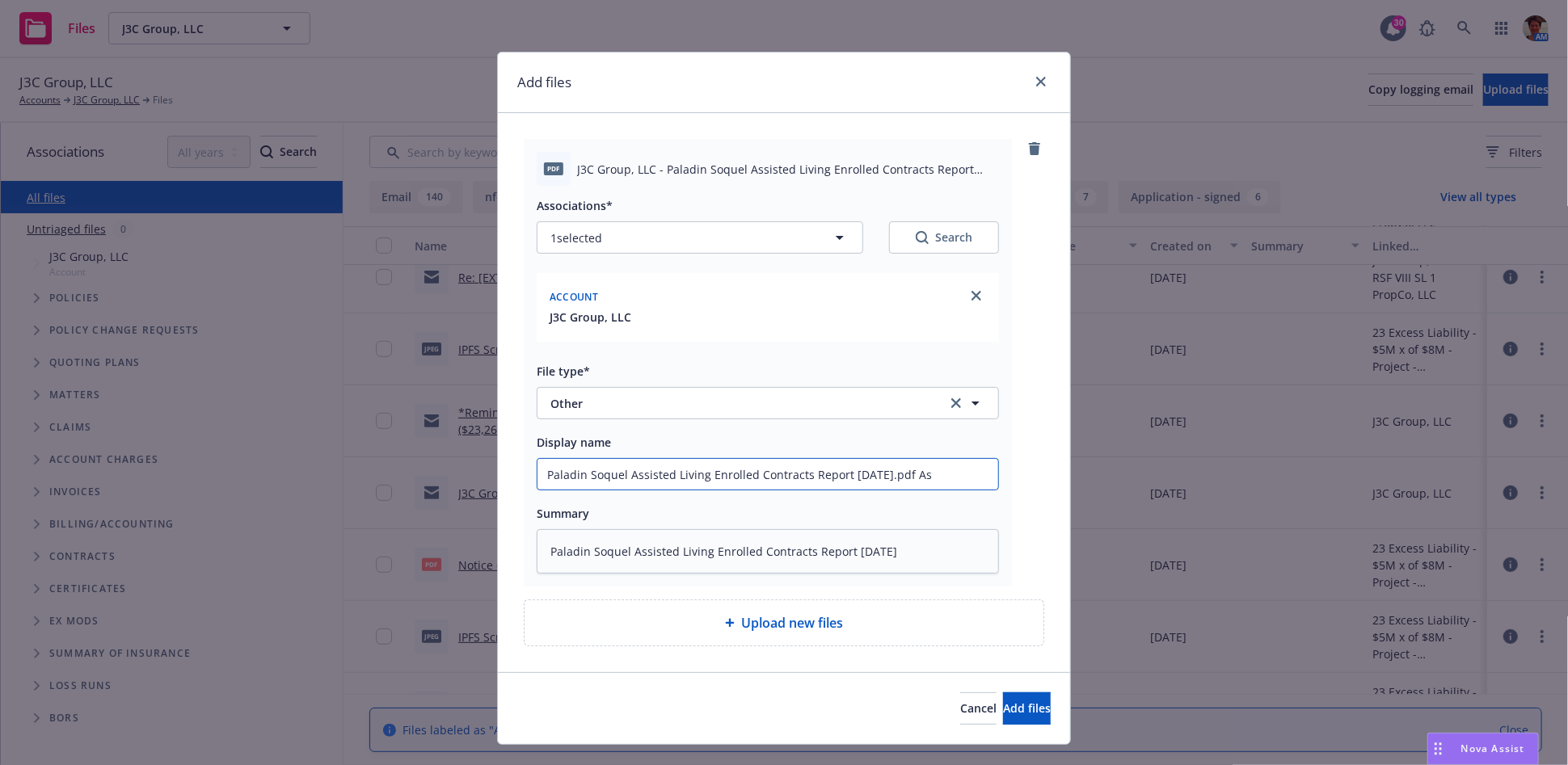
type input "Paladin Soquel Assisted Living Enrolled Contracts Report [DATE].pdf A"
type textarea "x"
type input "Paladin Soquel Assisted Living Enrolled Contracts Report [DATE].pdf"
type textarea "x"
type input "Paladin Soquel Assisted Living Enrolled Contracts Report [DATE].pdf"
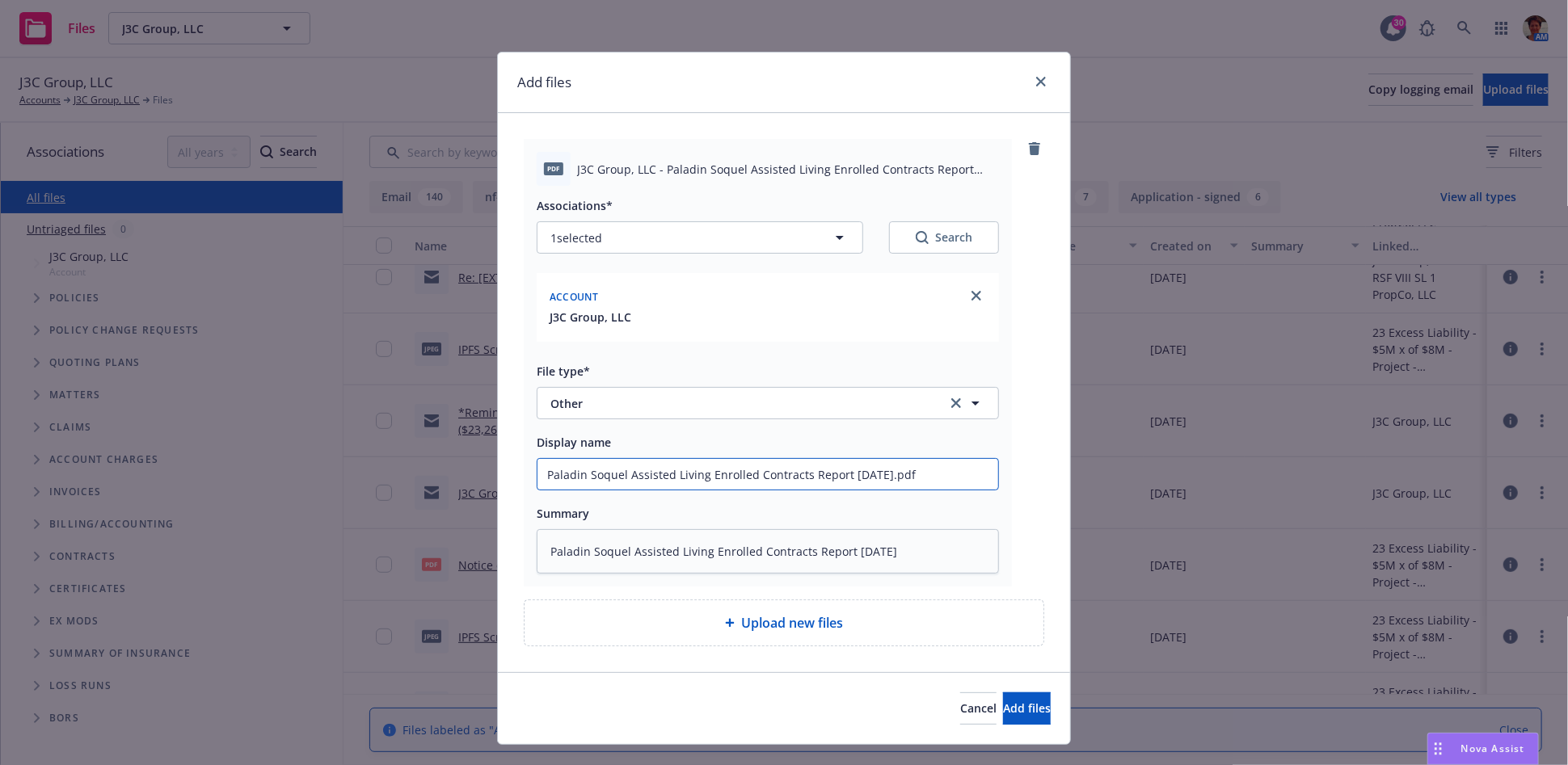
type textarea "x"
type input "Paladin Soquel Assisted Living Enrolled Contracts Report [DATE].pd"
type textarea "x"
type input "Paladin Soquel Assisted Living Enrolled Contracts Report [DATE].p"
type textarea "x"
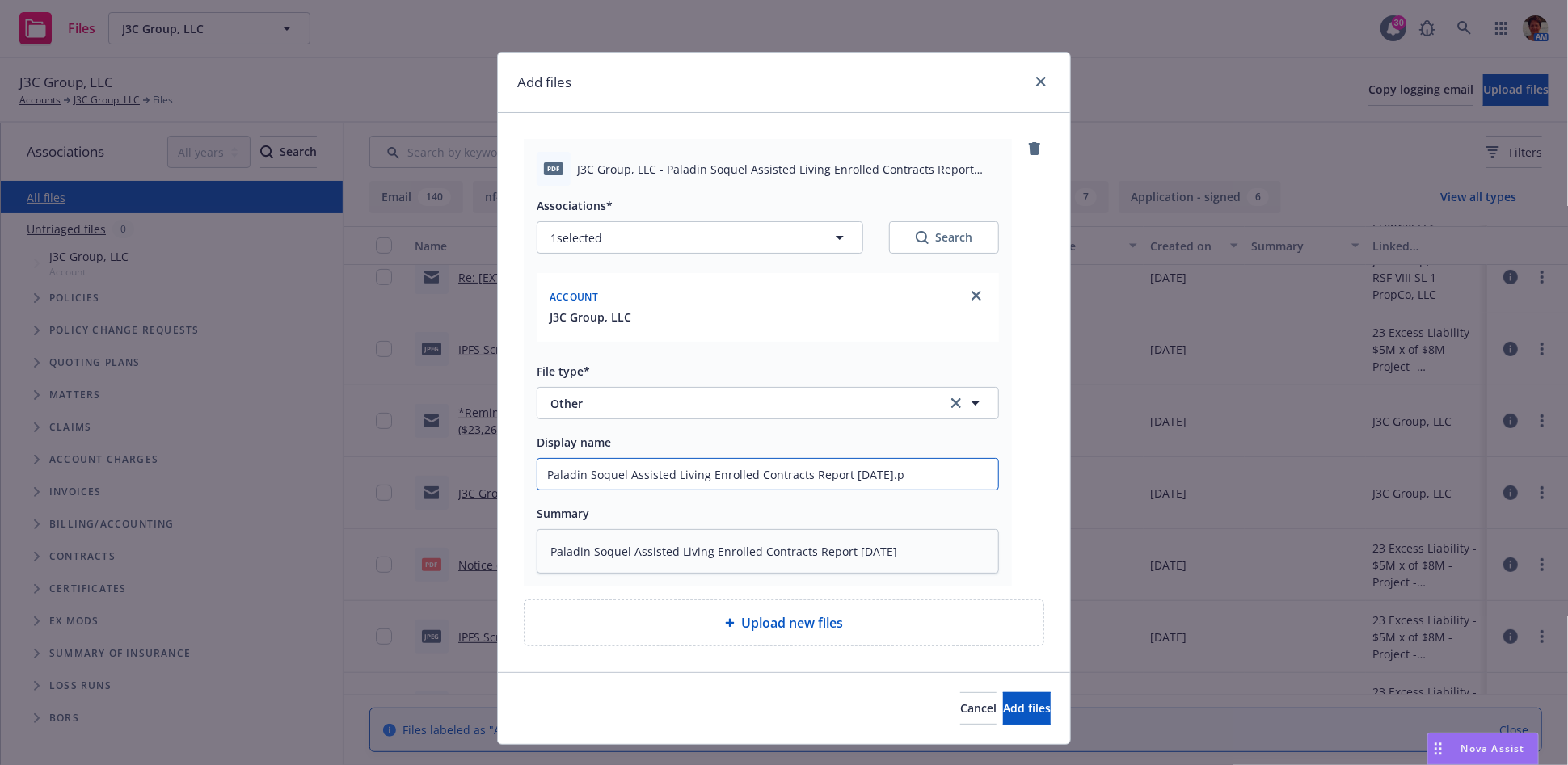
type input "Paladin Soquel Assisted Living Enrolled Contracts Report [DATE]."
type textarea "x"
type input "Paladin Soquel Assisted Living Enrolled Contracts Report [DATE]"
click at [1003, 713] on span "Add files" at bounding box center [1027, 708] width 47 height 15
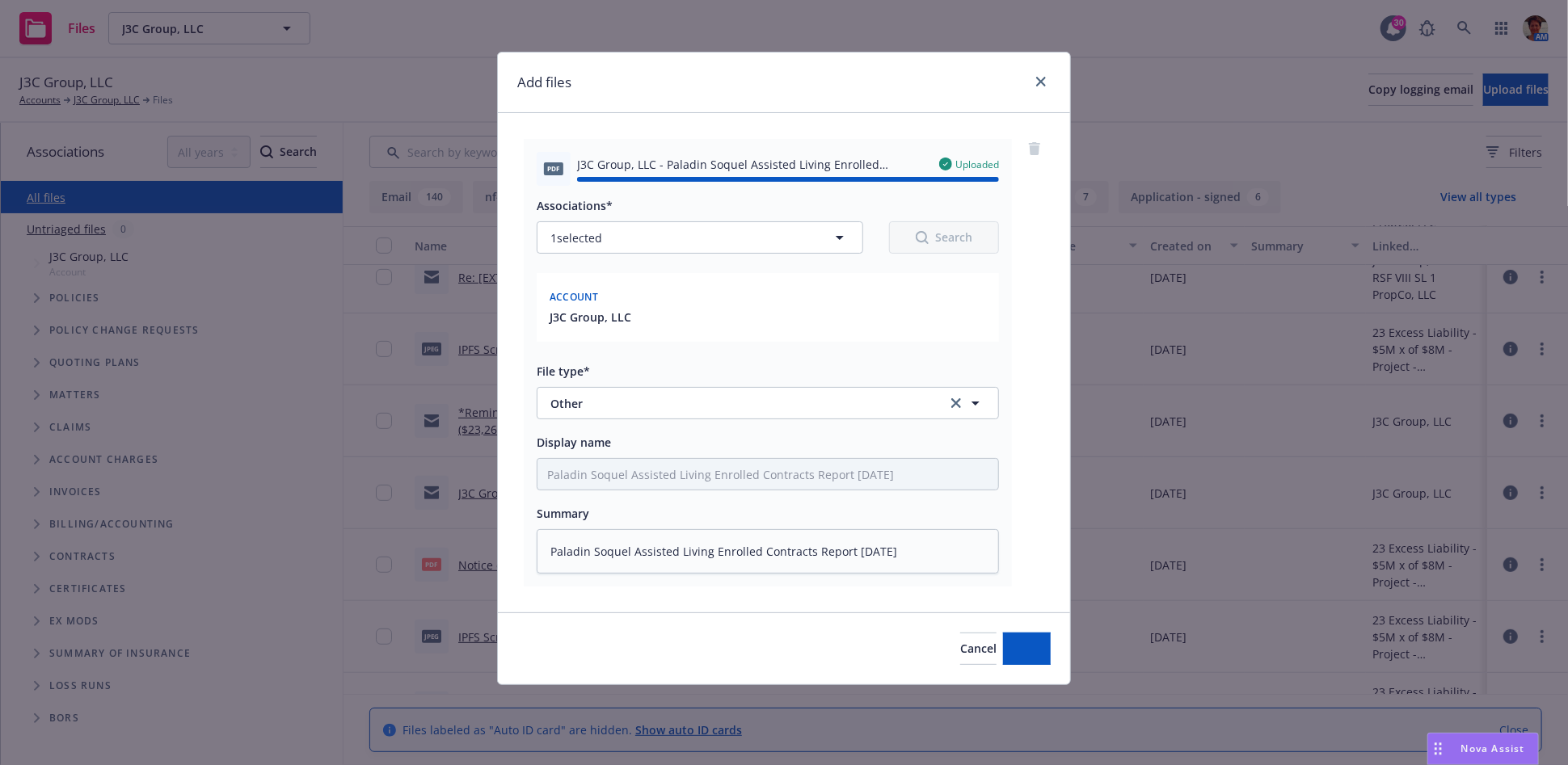
type textarea "x"
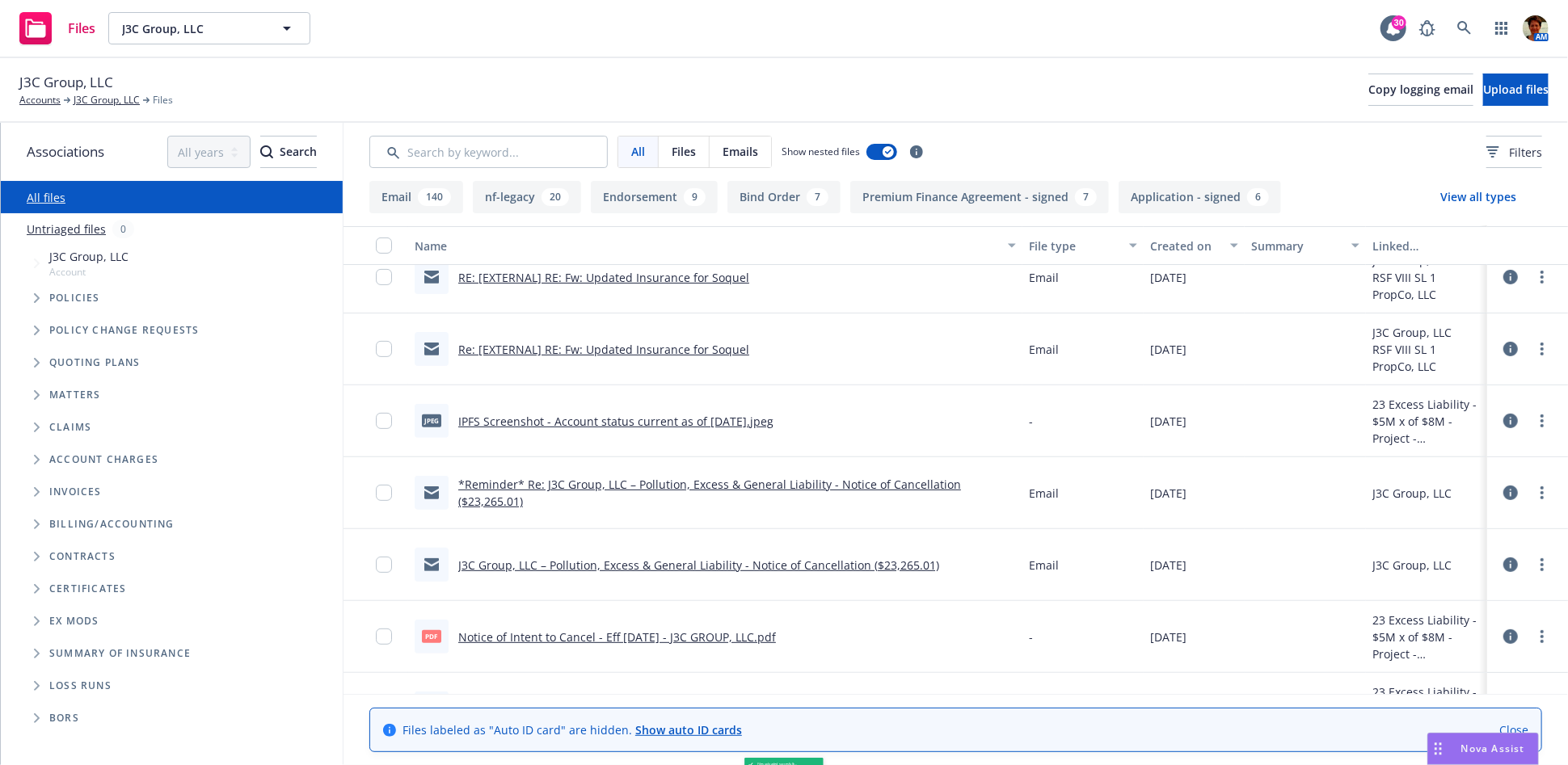
scroll to position [4293, 0]
